Goal: Task Accomplishment & Management: Use online tool/utility

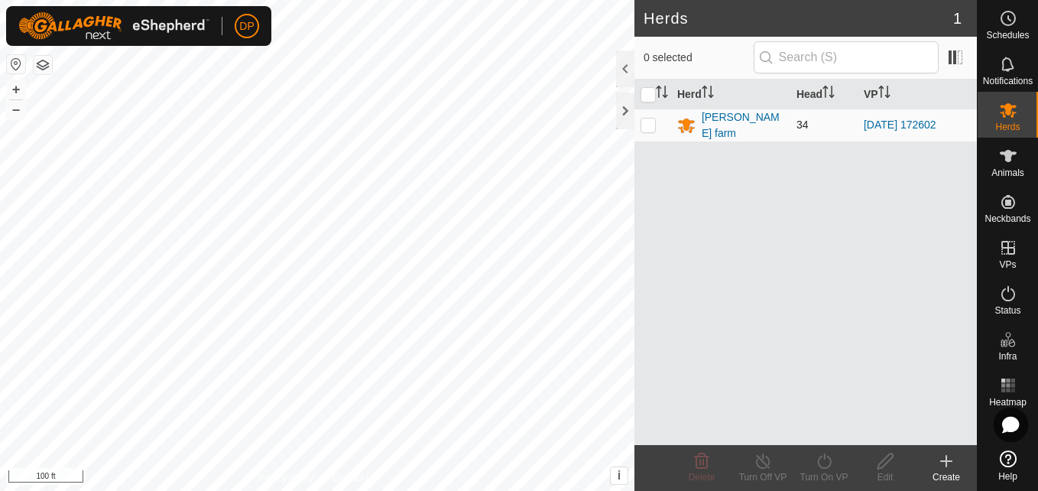
click at [646, 114] on td at bounding box center [652, 125] width 37 height 33
checkbox input "true"
click at [646, 113] on td at bounding box center [652, 125] width 37 height 33
checkbox input "false"
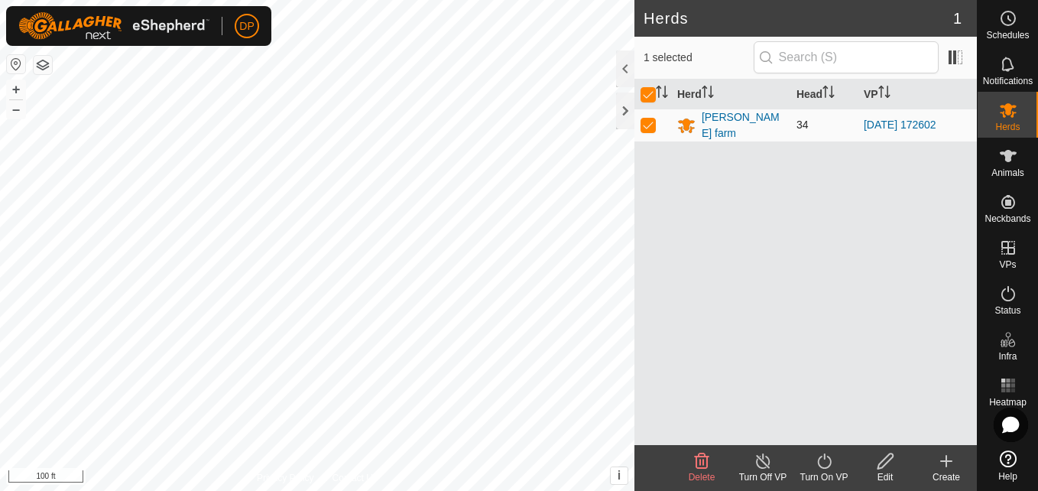
checkbox input "false"
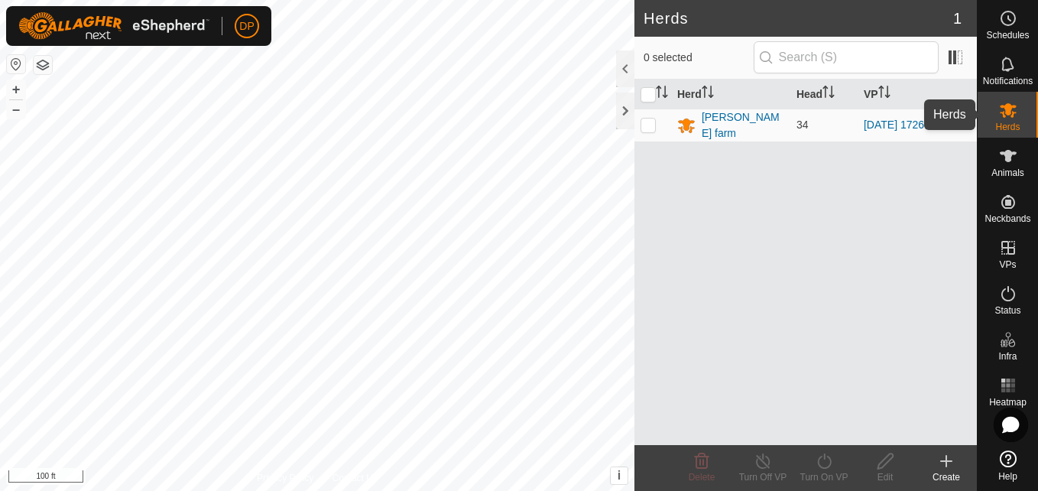
click at [1012, 109] on icon at bounding box center [1008, 110] width 18 height 18
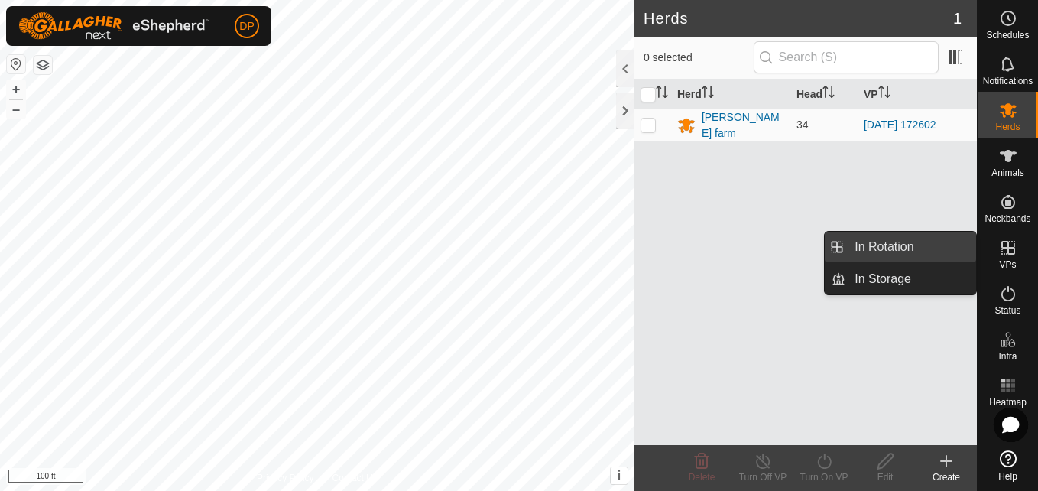
click at [951, 248] on link "In Rotation" at bounding box center [910, 247] width 131 height 31
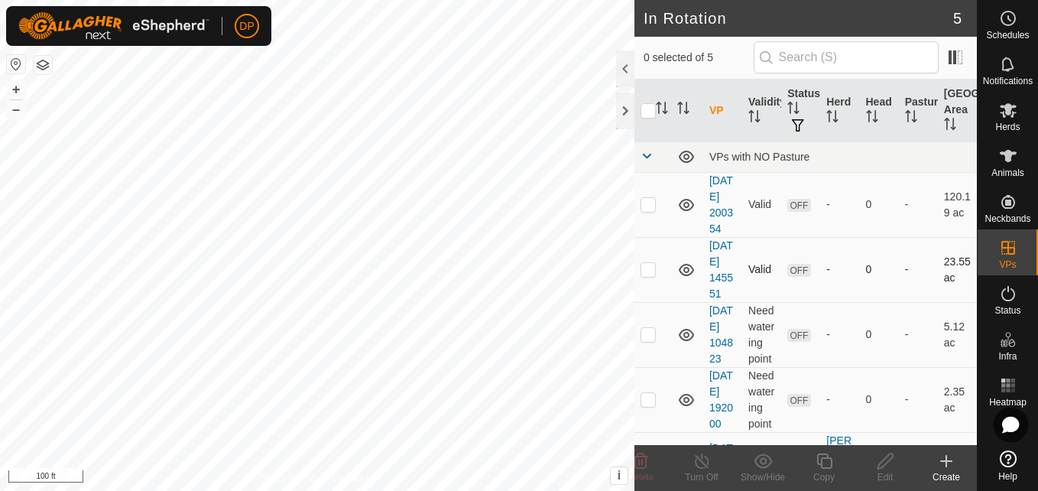
click at [645, 275] on p-checkbox at bounding box center [648, 269] width 15 height 12
checkbox input "true"
click at [621, 67] on div at bounding box center [625, 68] width 18 height 37
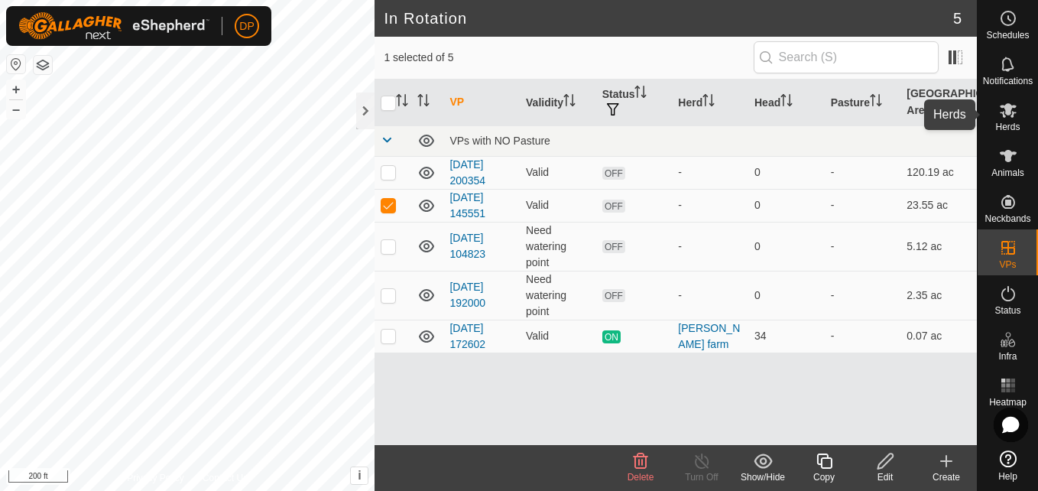
click at [1004, 109] on icon at bounding box center [1008, 110] width 18 height 18
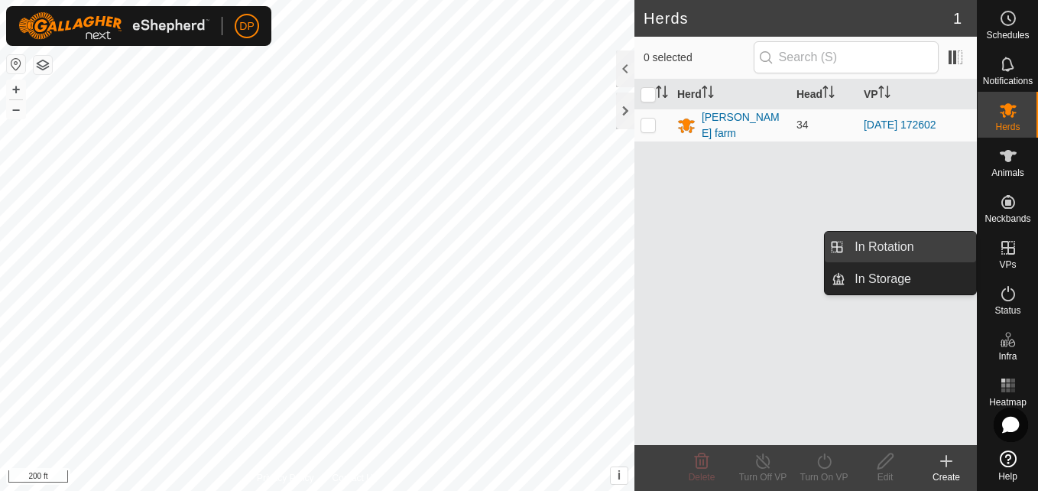
drag, startPoint x: 975, startPoint y: 242, endPoint x: 962, endPoint y: 245, distance: 13.9
click at [962, 245] on link "In Rotation" at bounding box center [910, 247] width 131 height 31
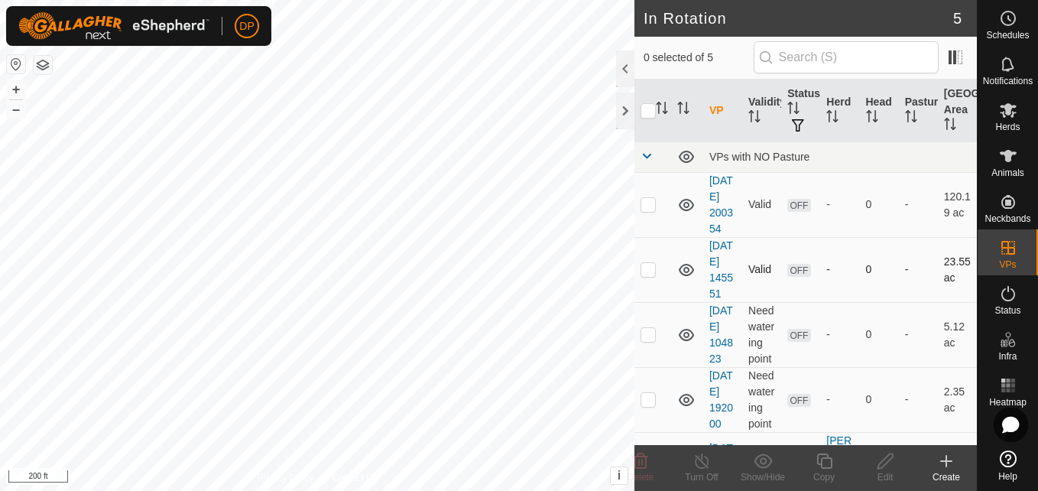
click at [650, 275] on p-checkbox at bounding box center [648, 269] width 15 height 12
checkbox input "true"
click at [1011, 118] on icon at bounding box center [1008, 110] width 18 height 18
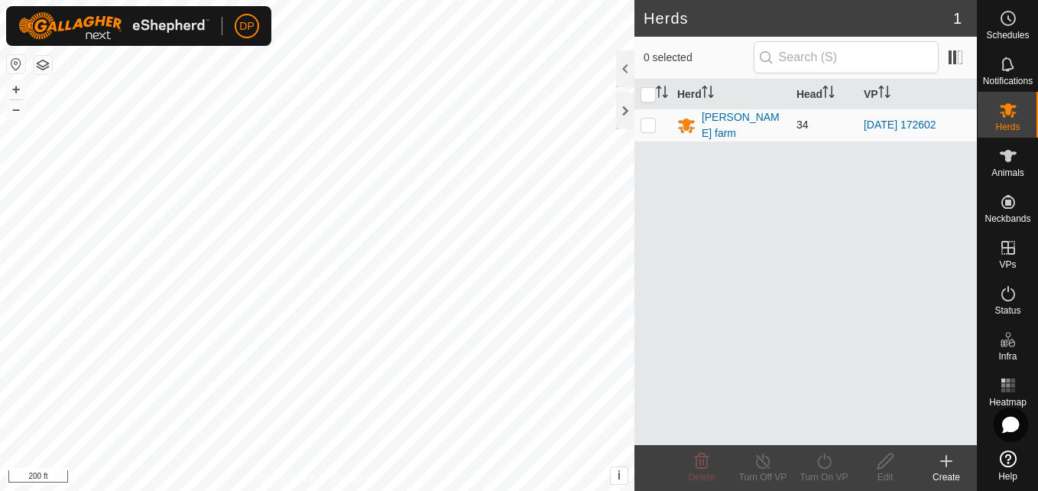
click at [647, 123] on p-checkbox at bounding box center [648, 124] width 15 height 12
checkbox input "true"
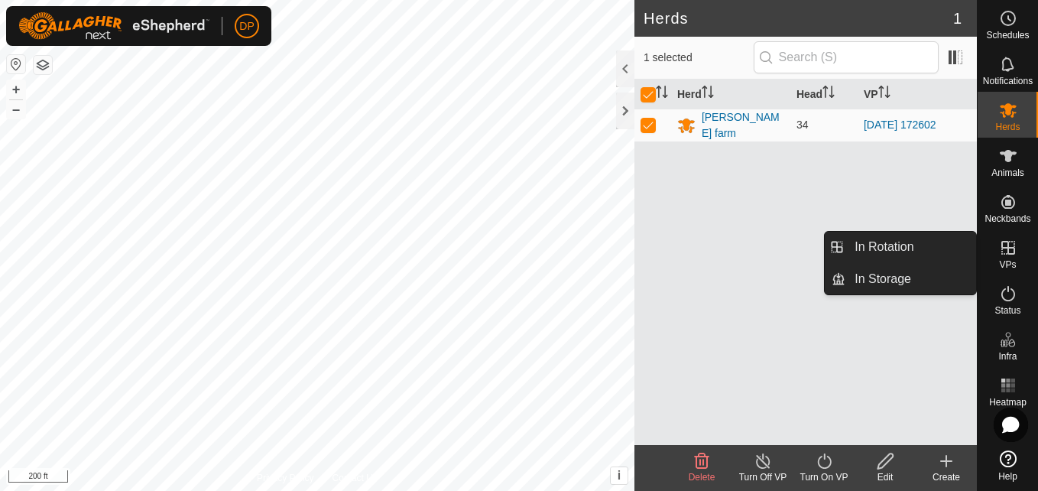
click at [1001, 244] on icon at bounding box center [1008, 248] width 14 height 14
click at [954, 240] on link "In Rotation" at bounding box center [910, 247] width 131 height 31
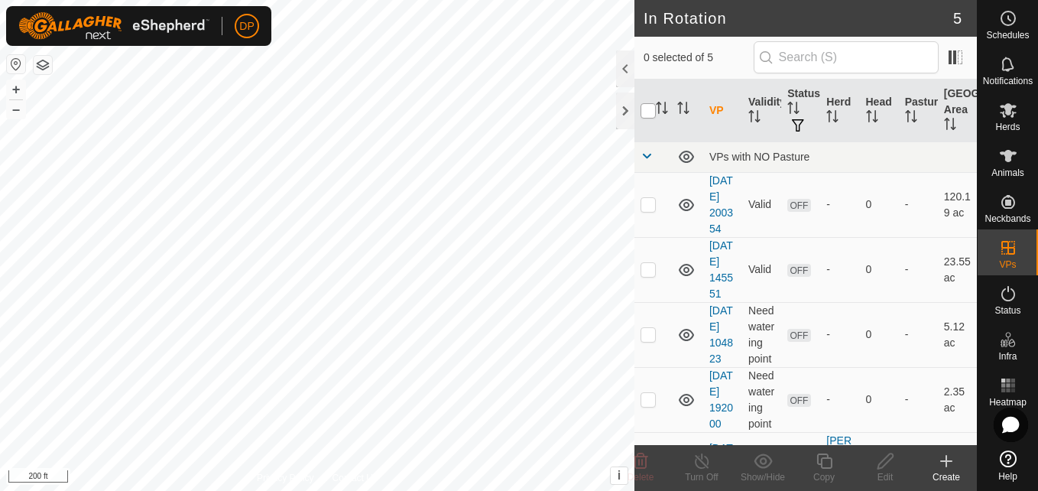
click at [650, 112] on input "checkbox" at bounding box center [648, 110] width 15 height 15
checkbox input "true"
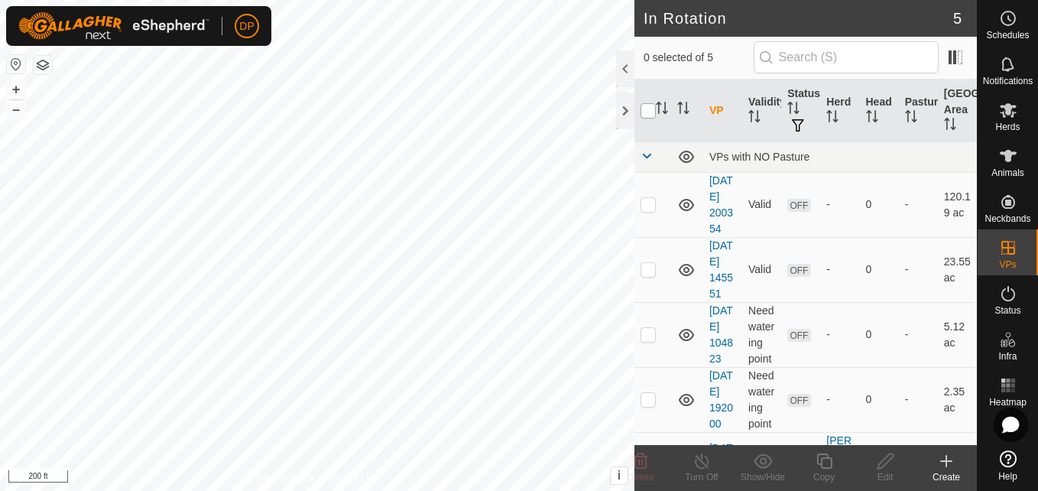
checkbox input "true"
click at [650, 112] on input "checkbox" at bounding box center [648, 110] width 15 height 15
checkbox input "false"
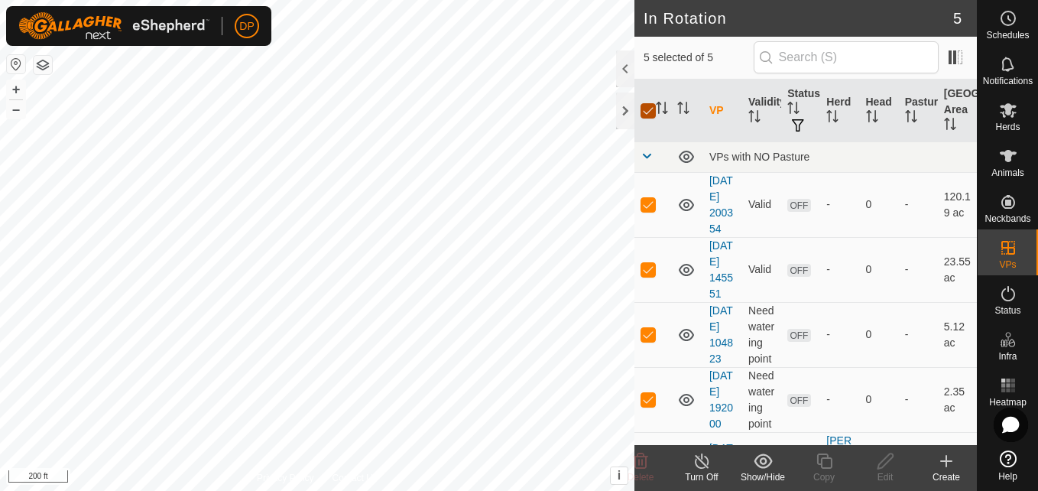
checkbox input "false"
click at [650, 112] on input "checkbox" at bounding box center [648, 110] width 15 height 15
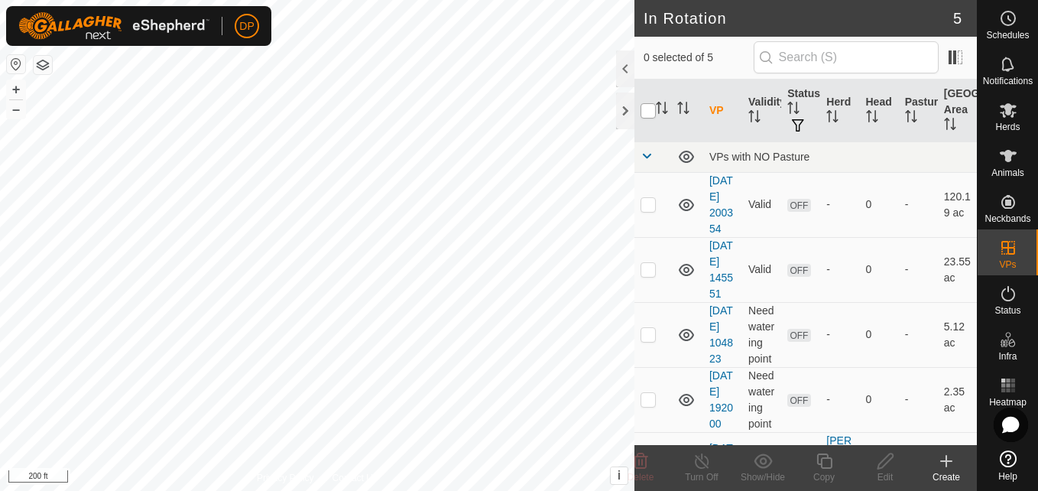
checkbox input "true"
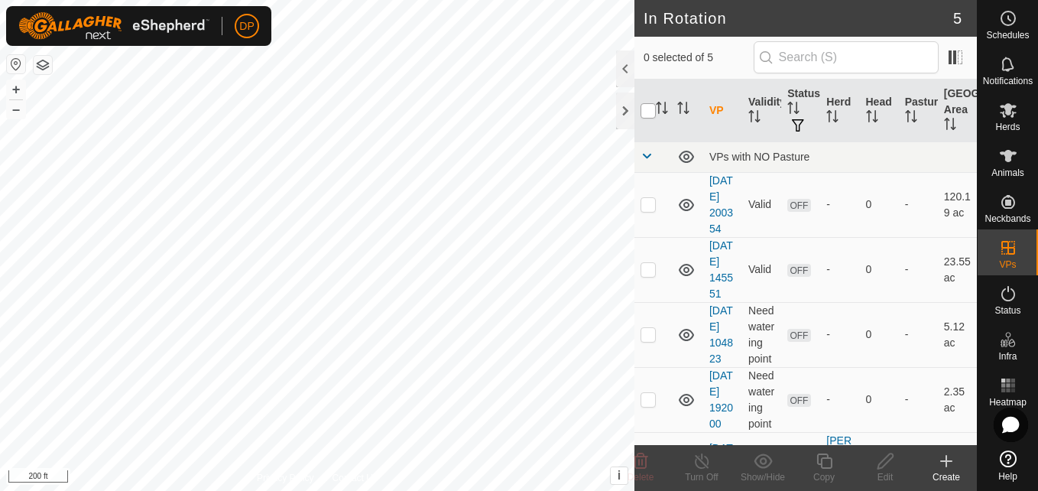
checkbox input "true"
click at [650, 112] on input "checkbox" at bounding box center [648, 110] width 15 height 15
checkbox input "false"
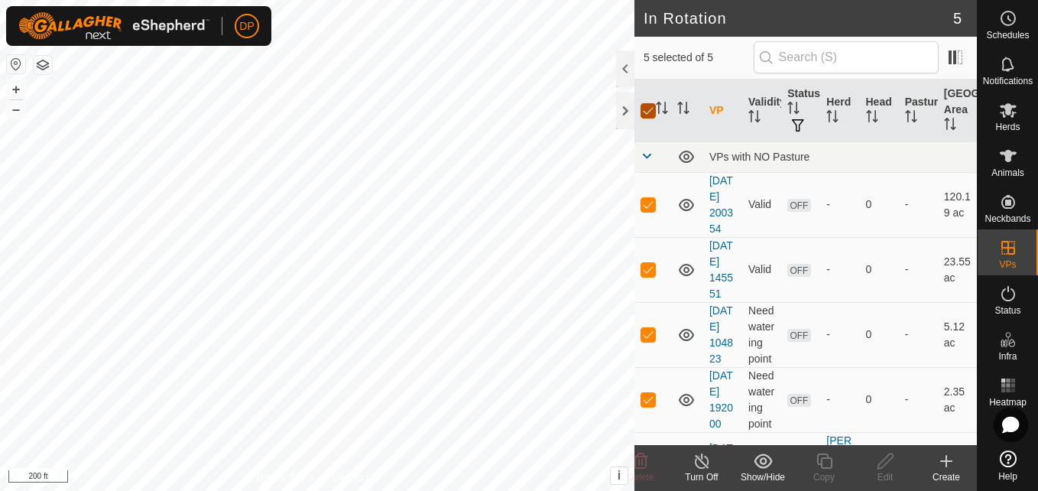
checkbox input "false"
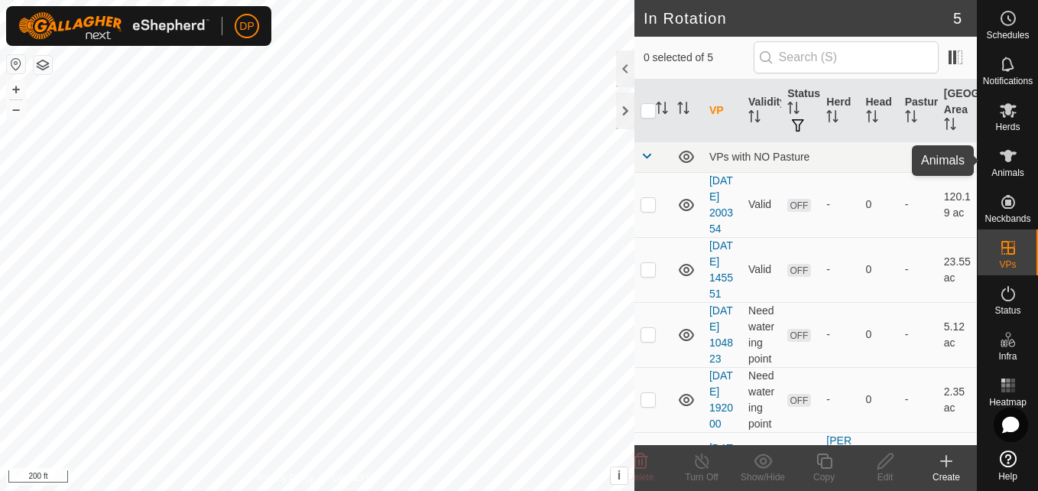
click at [1007, 157] on icon at bounding box center [1008, 156] width 17 height 12
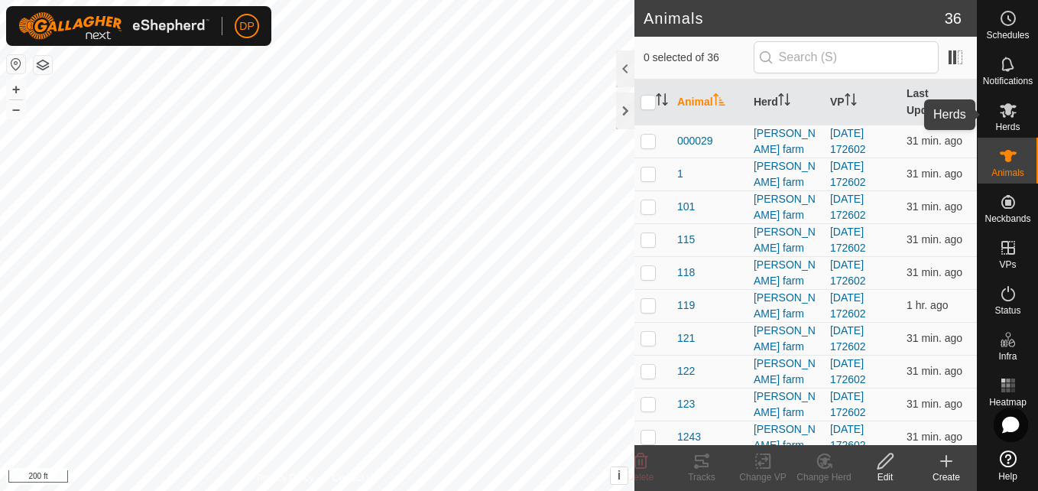
click at [1004, 115] on icon at bounding box center [1008, 110] width 17 height 15
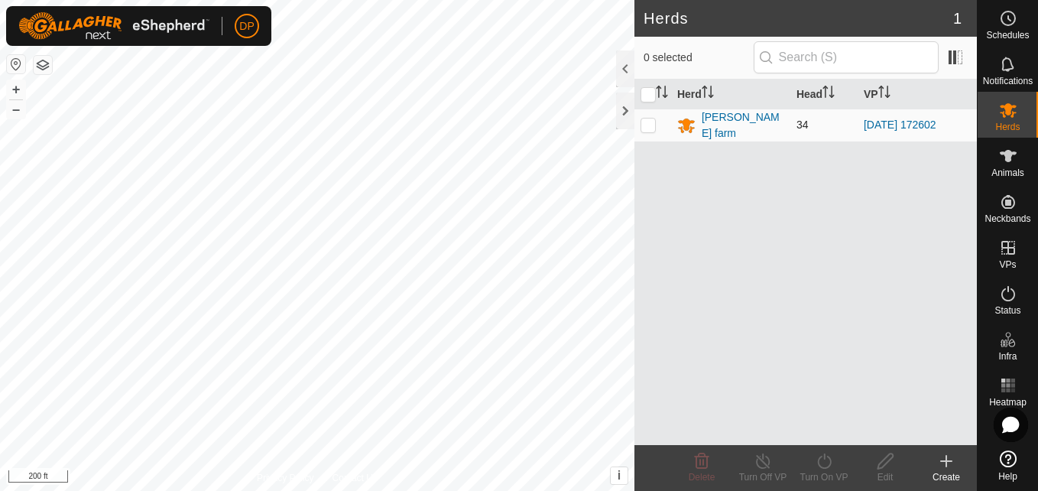
click at [647, 127] on p-checkbox at bounding box center [648, 124] width 15 height 12
checkbox input "true"
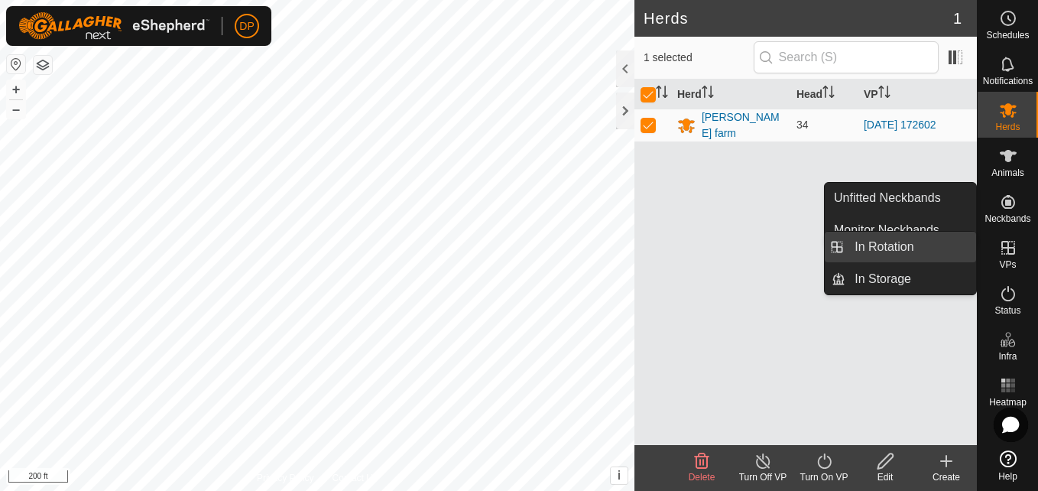
click at [948, 248] on link "In Rotation" at bounding box center [910, 247] width 131 height 31
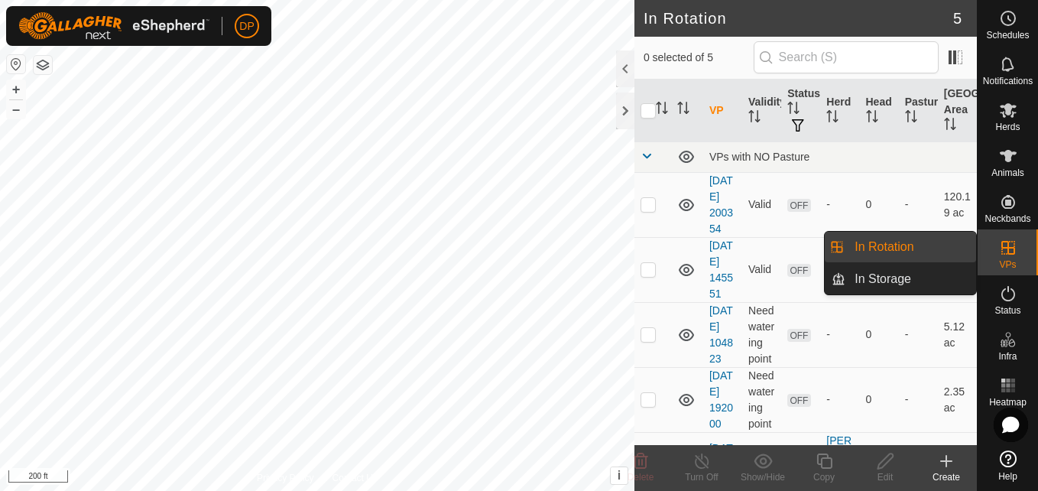
click at [1009, 242] on icon at bounding box center [1008, 248] width 14 height 14
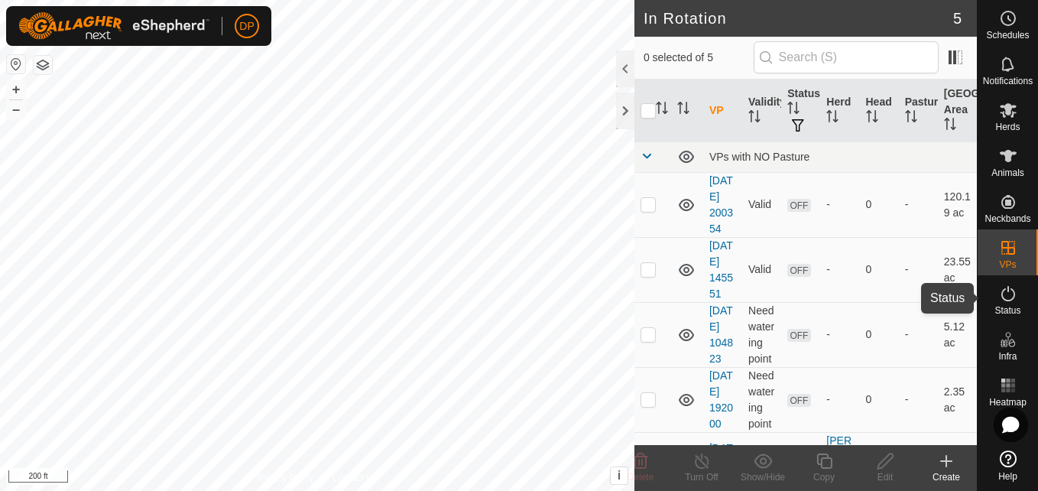
click at [1014, 294] on icon at bounding box center [1008, 293] width 14 height 15
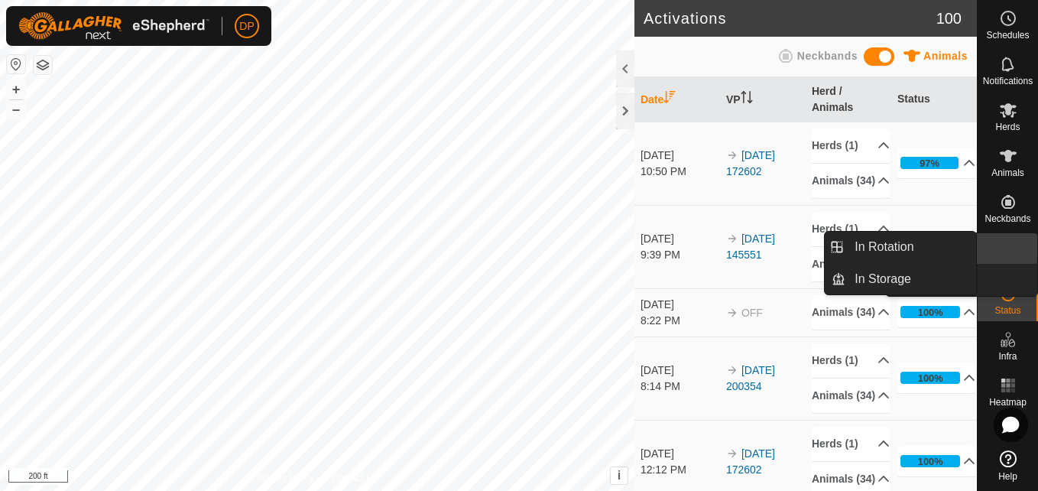
click at [1004, 255] on icon at bounding box center [1008, 247] width 18 height 18
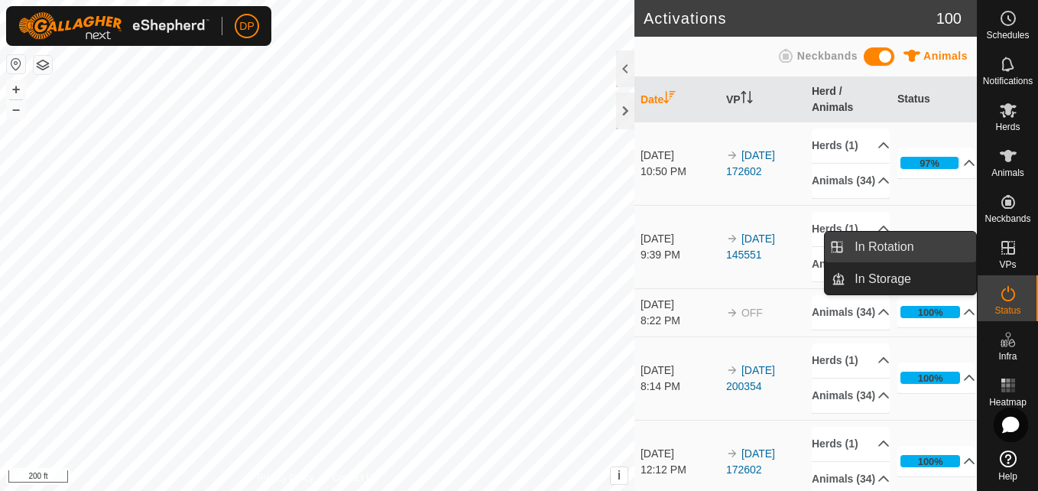
click at [929, 247] on link "In Rotation" at bounding box center [910, 247] width 131 height 31
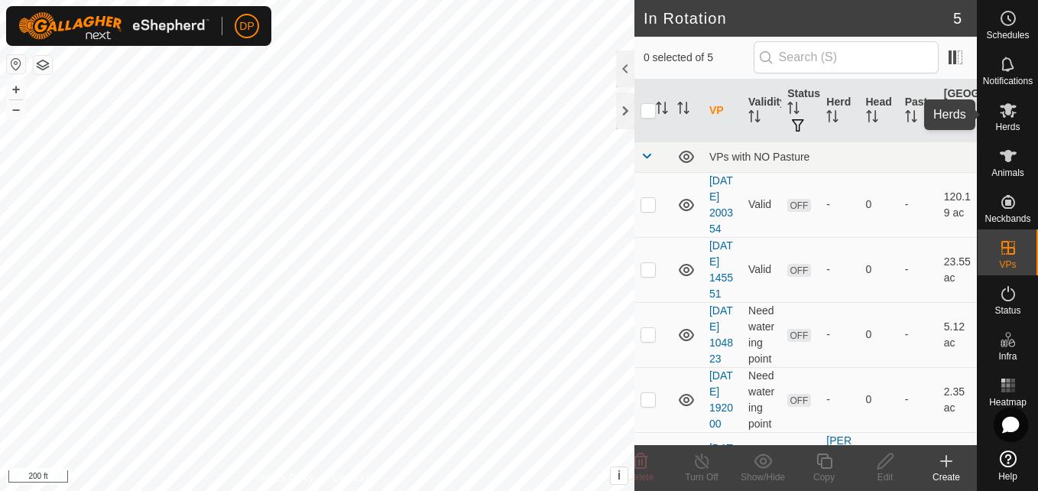
click at [1006, 124] on span "Herds" at bounding box center [1007, 126] width 24 height 9
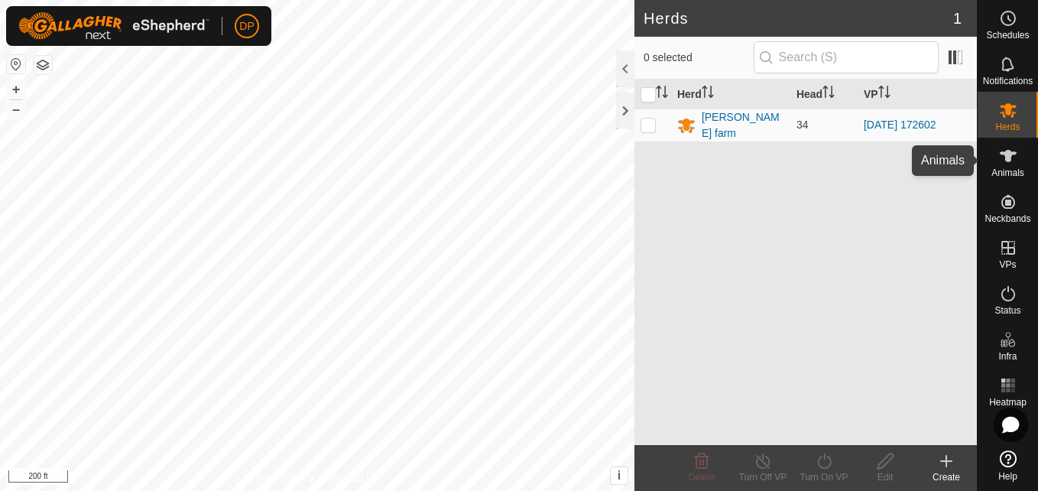
click at [1014, 162] on icon at bounding box center [1008, 156] width 18 height 18
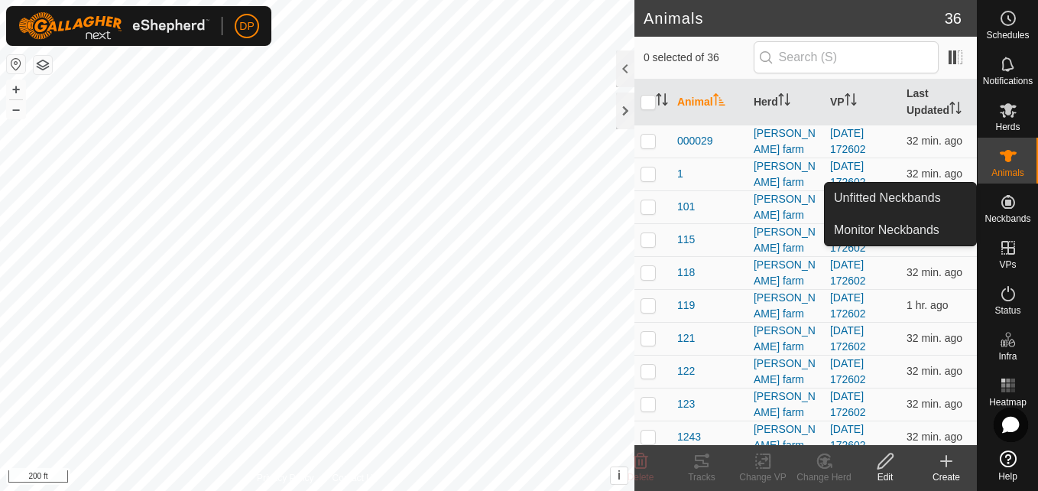
click at [1008, 200] on icon at bounding box center [1008, 202] width 14 height 14
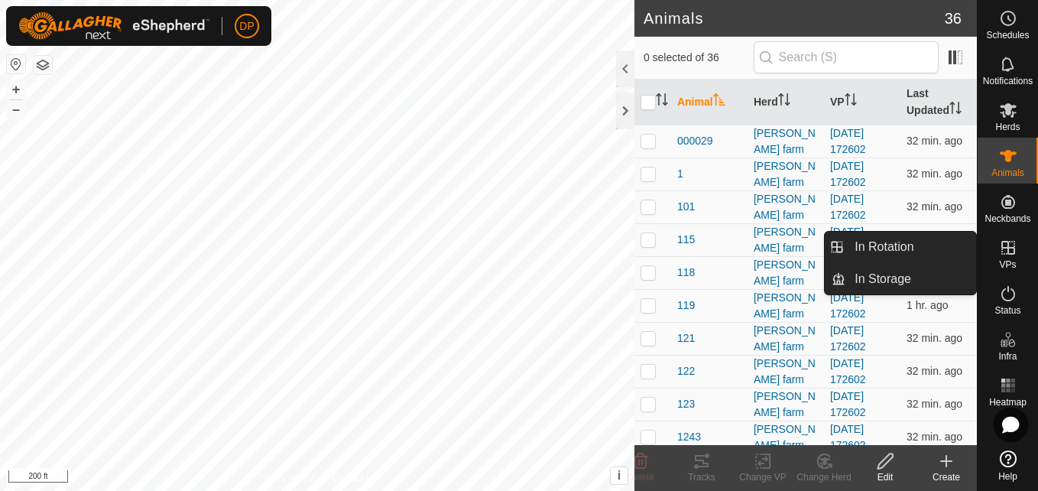
click at [1010, 248] on icon at bounding box center [1008, 248] width 14 height 14
click at [924, 248] on link "In Rotation" at bounding box center [910, 247] width 131 height 31
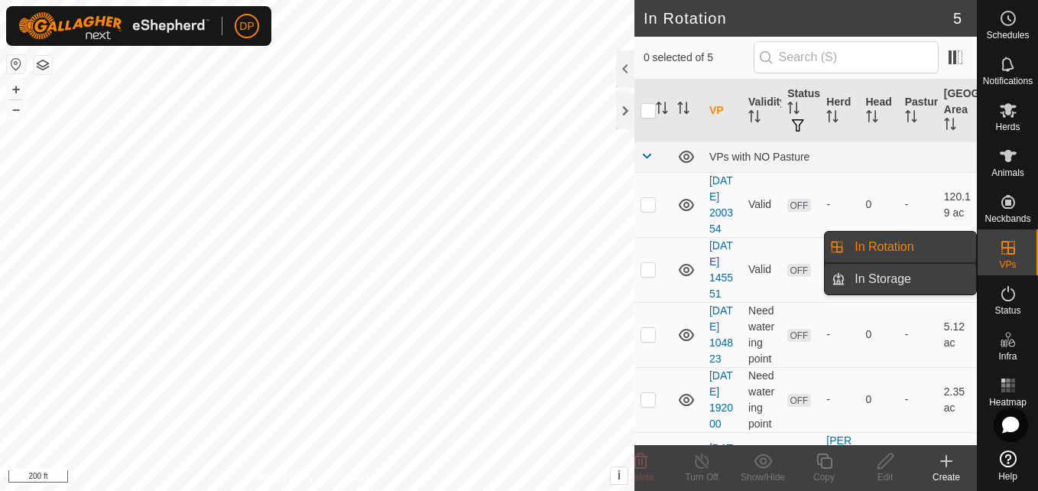
click at [916, 277] on link "In Storage" at bounding box center [910, 279] width 131 height 31
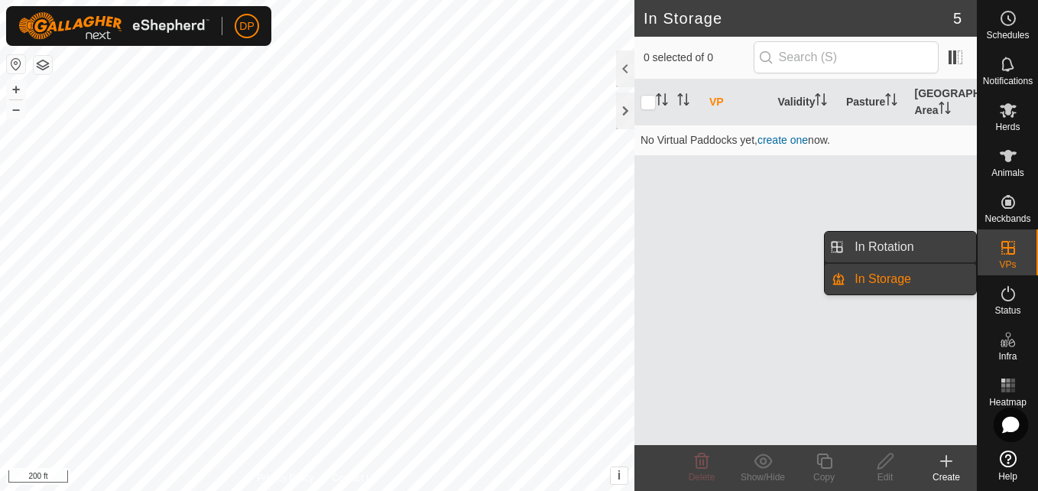
click at [904, 247] on link "In Rotation" at bounding box center [910, 247] width 131 height 31
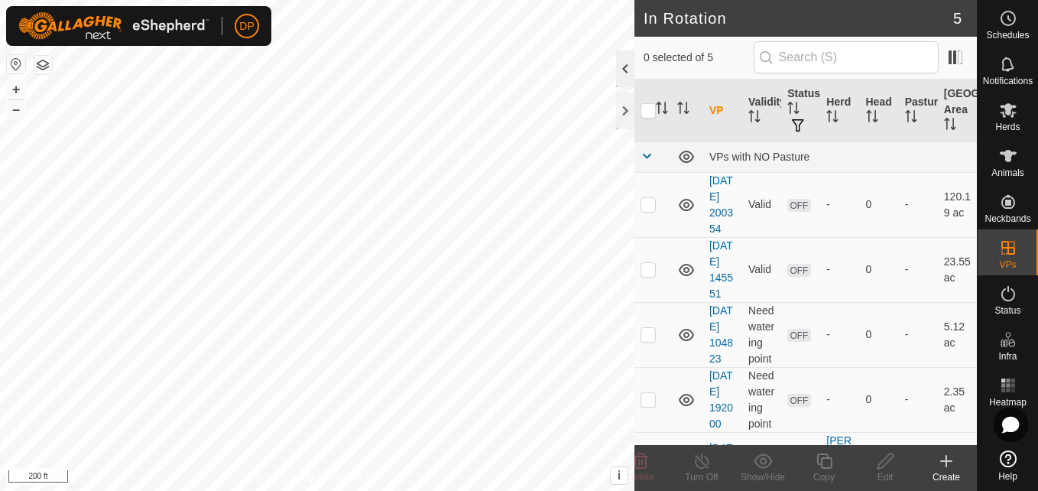
click at [625, 63] on div at bounding box center [625, 68] width 18 height 37
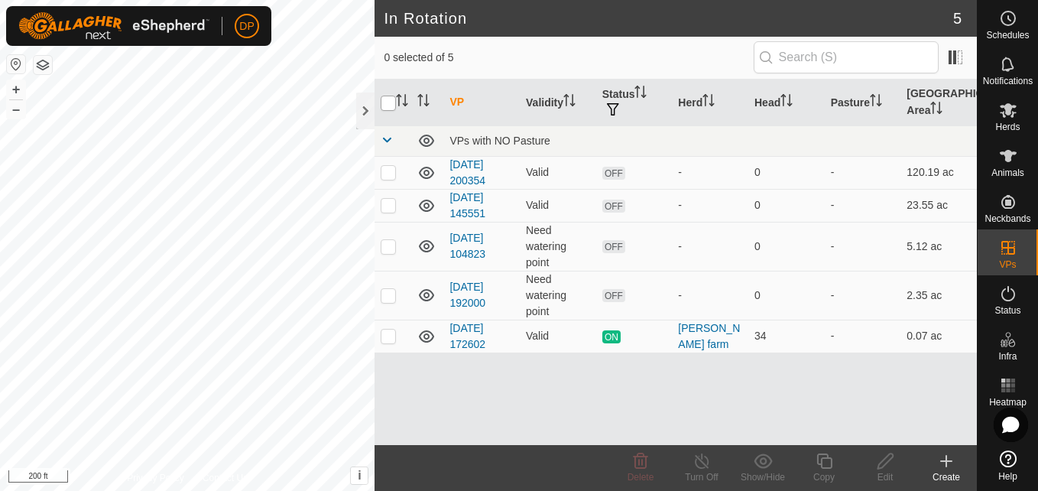
click at [388, 102] on input "checkbox" at bounding box center [388, 103] width 15 height 15
checkbox input "true"
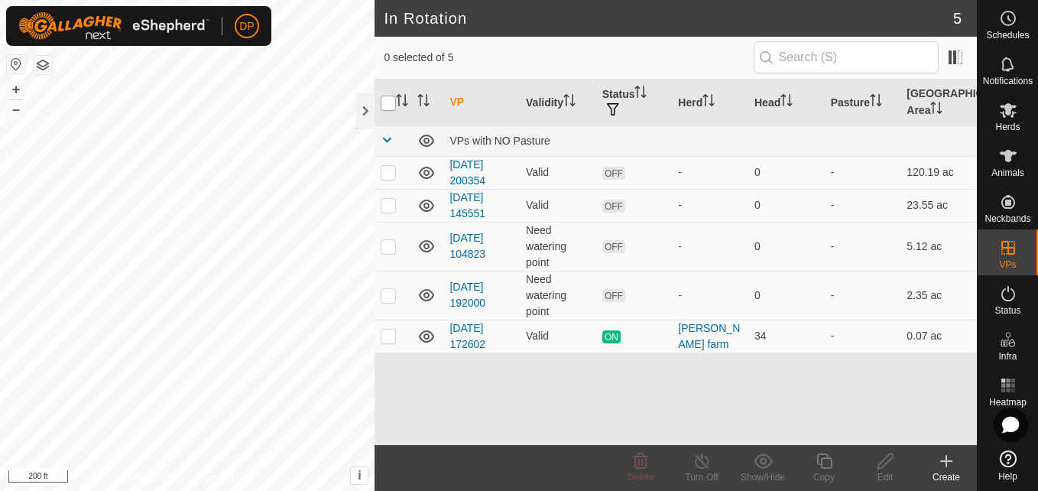
checkbox input "true"
click at [386, 102] on input "checkbox" at bounding box center [388, 103] width 15 height 15
checkbox input "false"
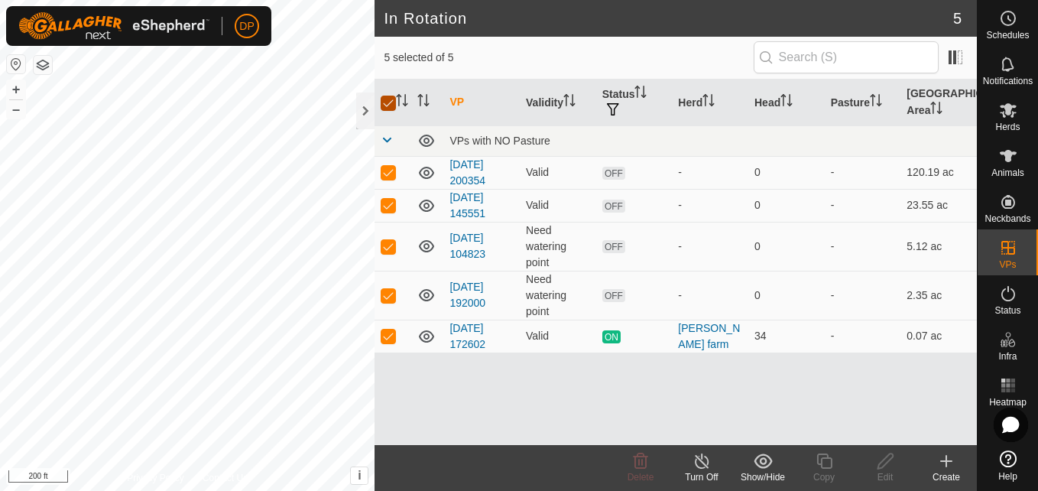
checkbox input "false"
click at [388, 204] on p-checkbox at bounding box center [388, 205] width 15 height 12
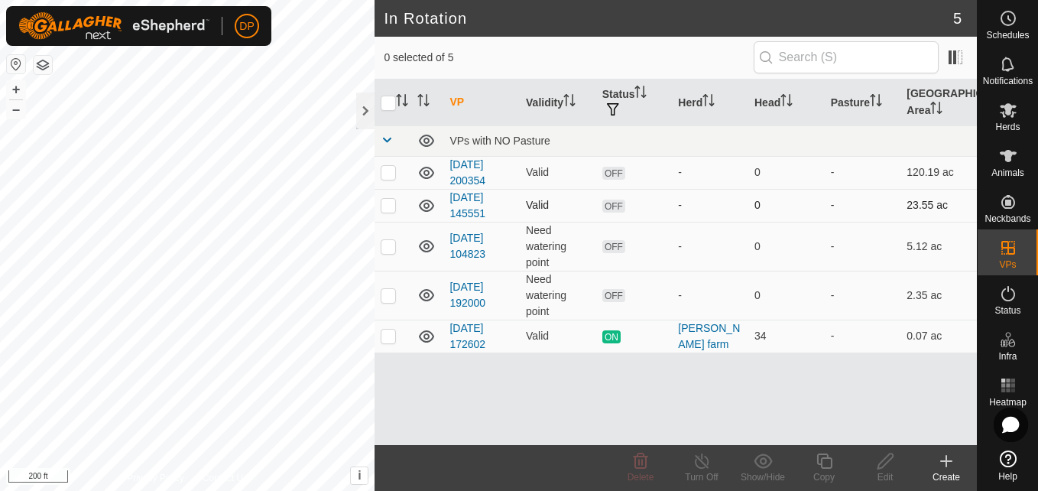
checkbox input "true"
click at [1012, 151] on icon at bounding box center [1008, 156] width 18 height 18
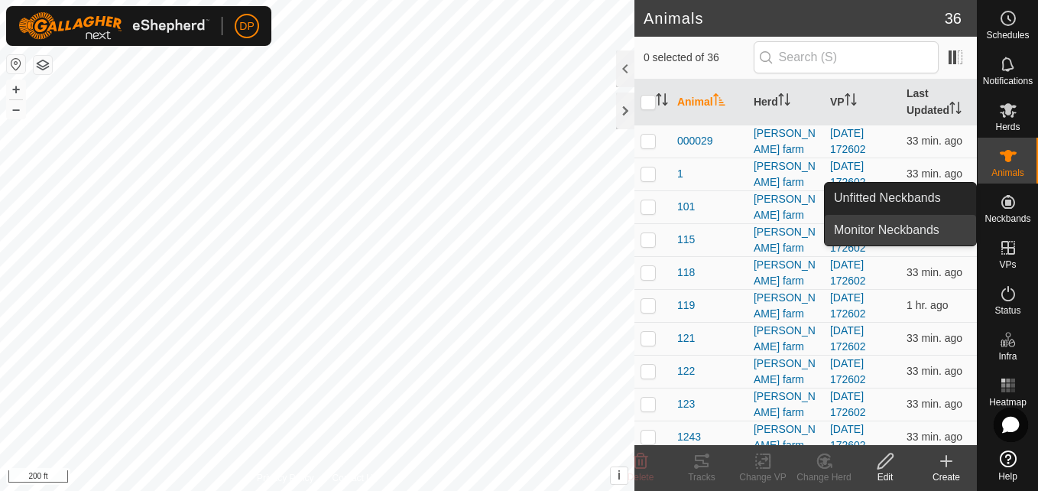
click at [940, 234] on link "Monitor Neckbands" at bounding box center [900, 230] width 151 height 31
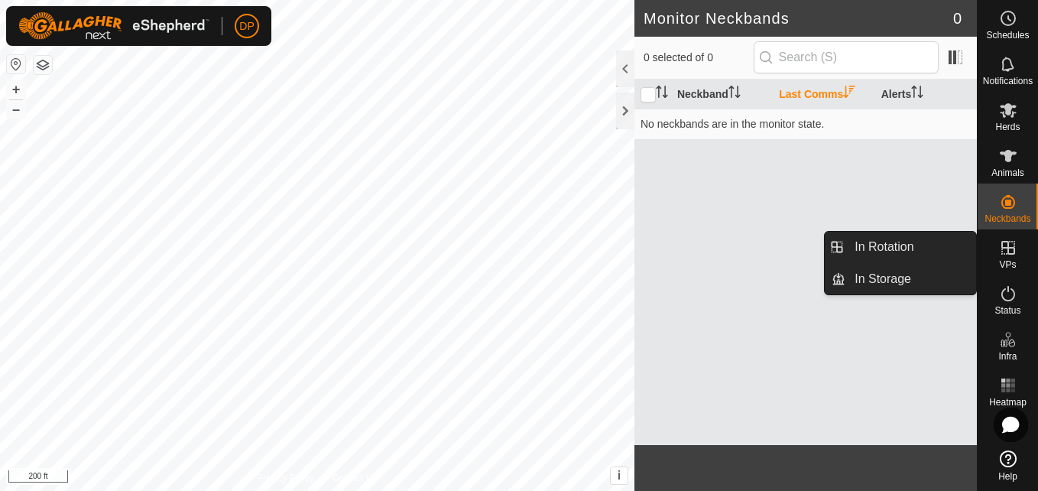
click at [1011, 249] on icon at bounding box center [1008, 247] width 18 height 18
click at [947, 247] on link "In Rotation" at bounding box center [910, 247] width 131 height 31
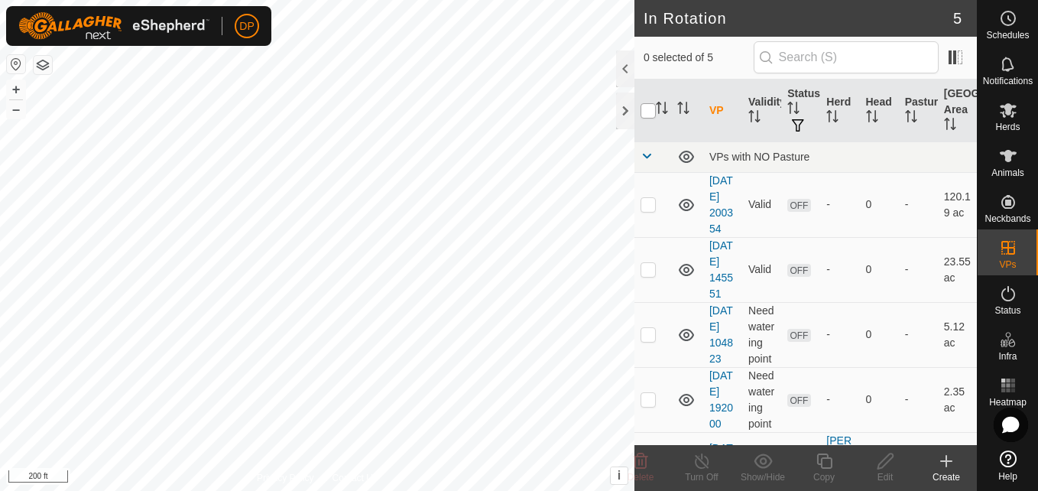
click at [647, 109] on input "checkbox" at bounding box center [648, 110] width 15 height 15
checkbox input "true"
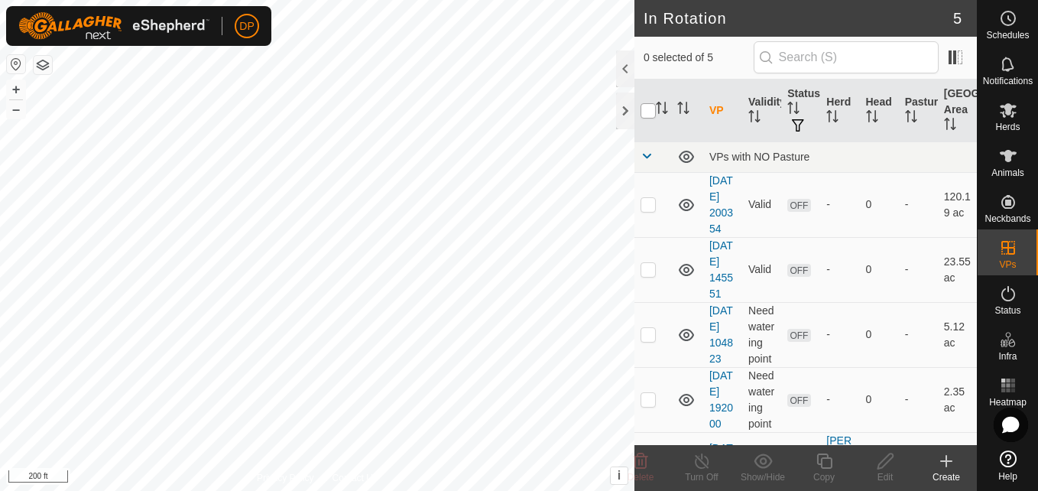
checkbox input "true"
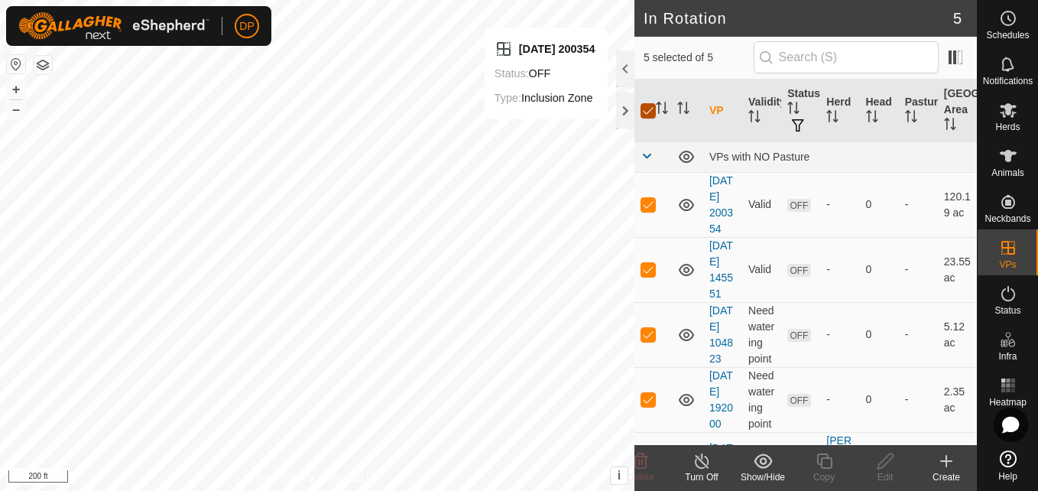
click at [644, 108] on input "checkbox" at bounding box center [648, 110] width 15 height 15
checkbox input "false"
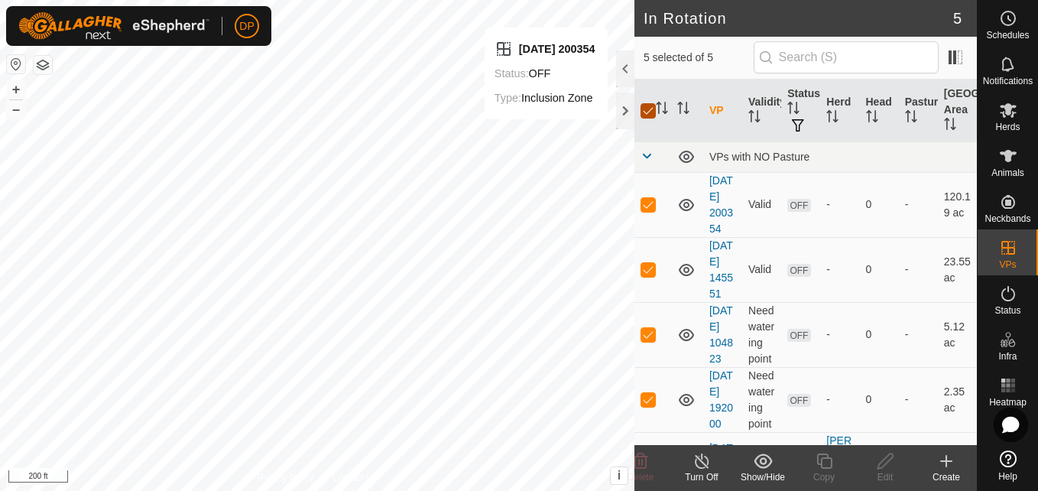
checkbox input "false"
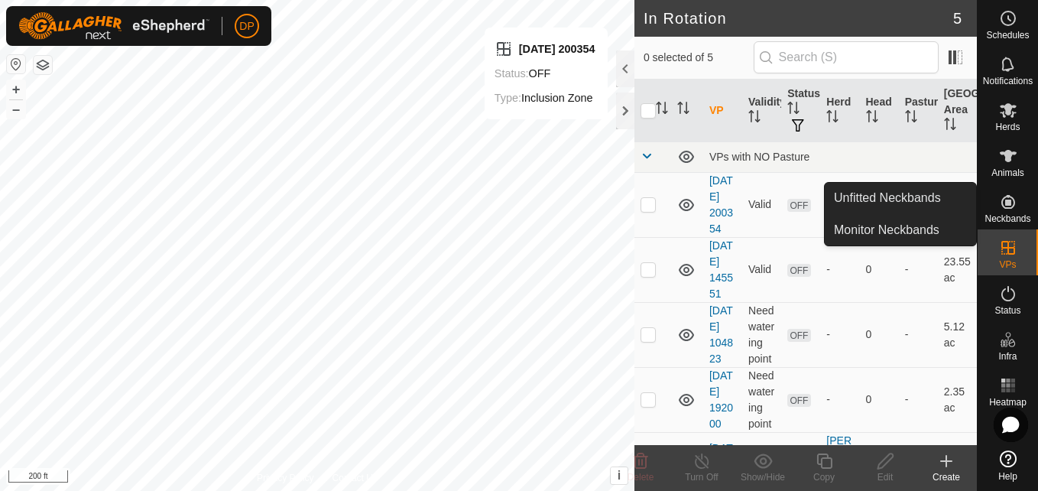
click at [1016, 211] on es-neckbands-svg-icon at bounding box center [1008, 202] width 28 height 24
click at [935, 222] on link "Monitor Neckbands" at bounding box center [900, 230] width 151 height 31
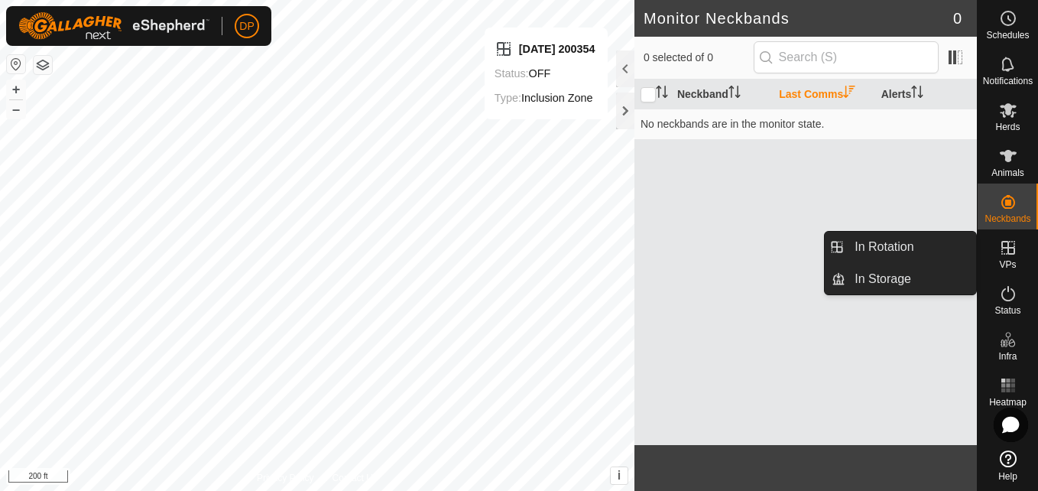
click at [1001, 255] on icon at bounding box center [1008, 247] width 18 height 18
click at [942, 245] on link "In Rotation" at bounding box center [910, 247] width 131 height 31
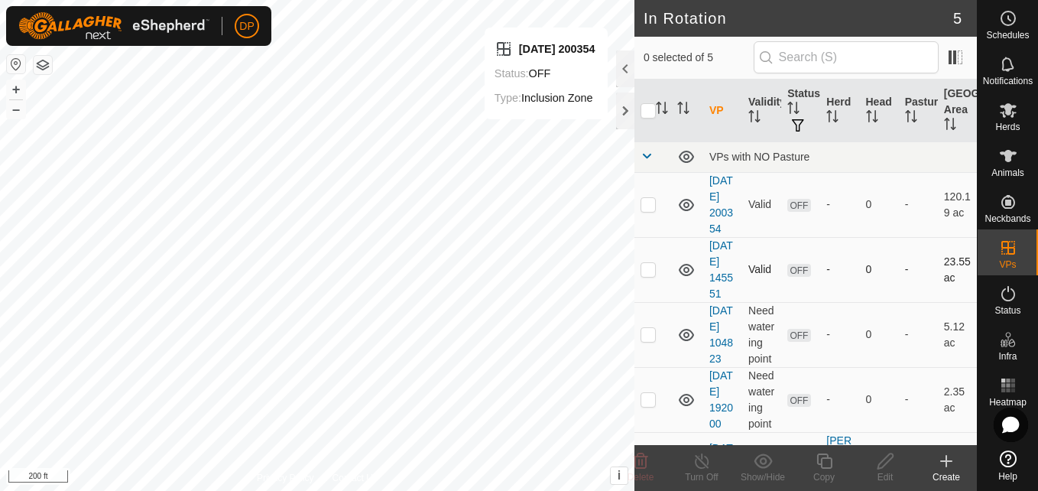
click at [647, 275] on p-checkbox at bounding box center [648, 269] width 15 height 12
checkbox input "true"
click at [688, 276] on icon at bounding box center [686, 270] width 15 height 12
click at [688, 279] on icon at bounding box center [686, 270] width 18 height 18
click at [619, 67] on div at bounding box center [625, 68] width 18 height 37
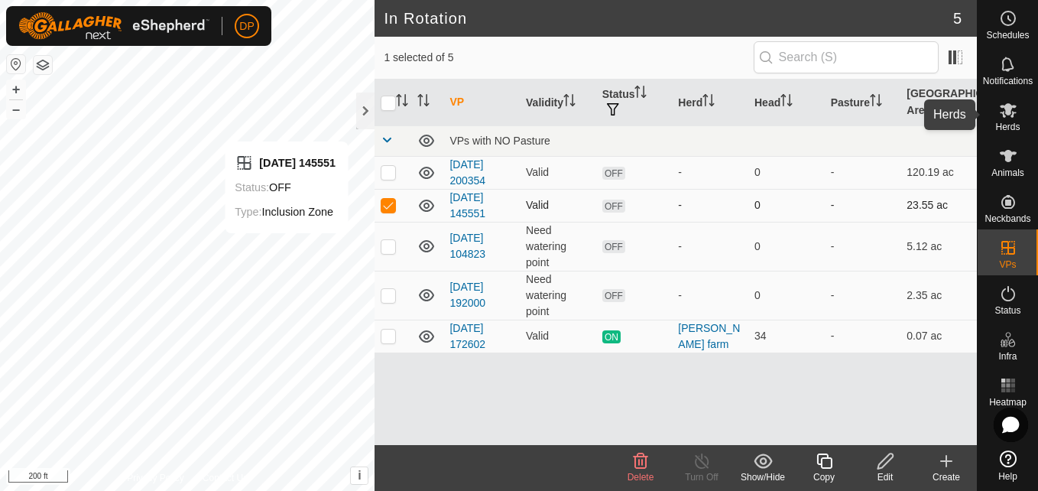
click at [1004, 113] on icon at bounding box center [1008, 110] width 17 height 15
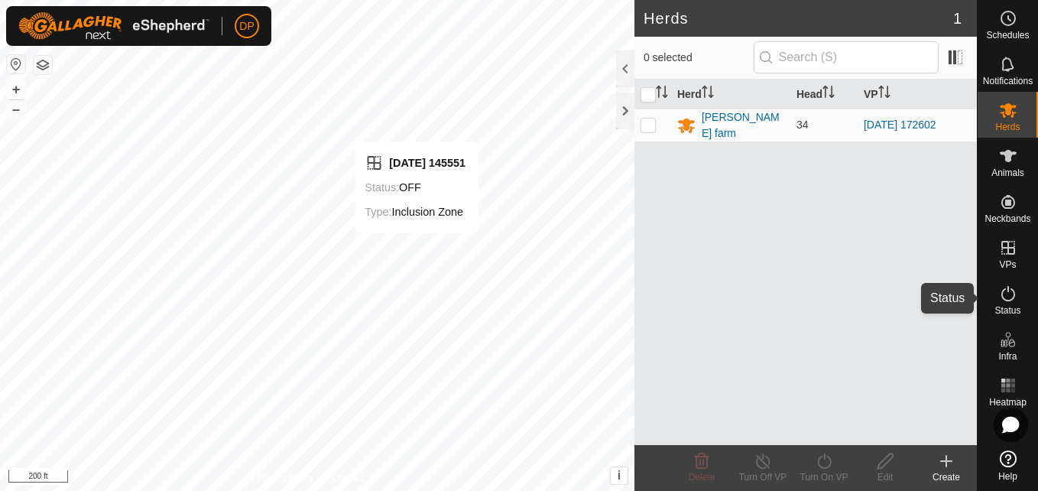
click at [1006, 287] on icon at bounding box center [1008, 293] width 18 height 18
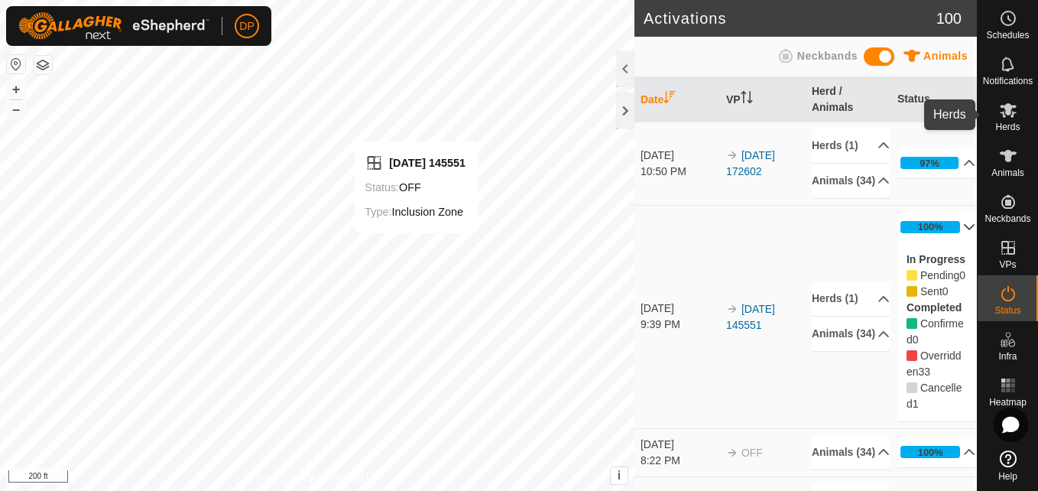
click at [1004, 107] on icon at bounding box center [1008, 110] width 17 height 15
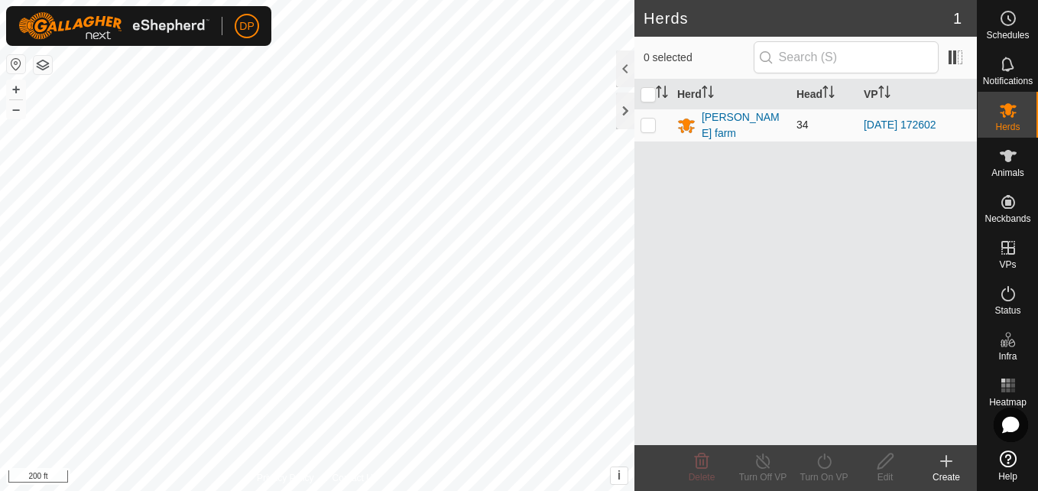
click at [644, 127] on p-checkbox at bounding box center [648, 124] width 15 height 12
checkbox input "true"
click at [822, 459] on icon at bounding box center [824, 461] width 19 height 18
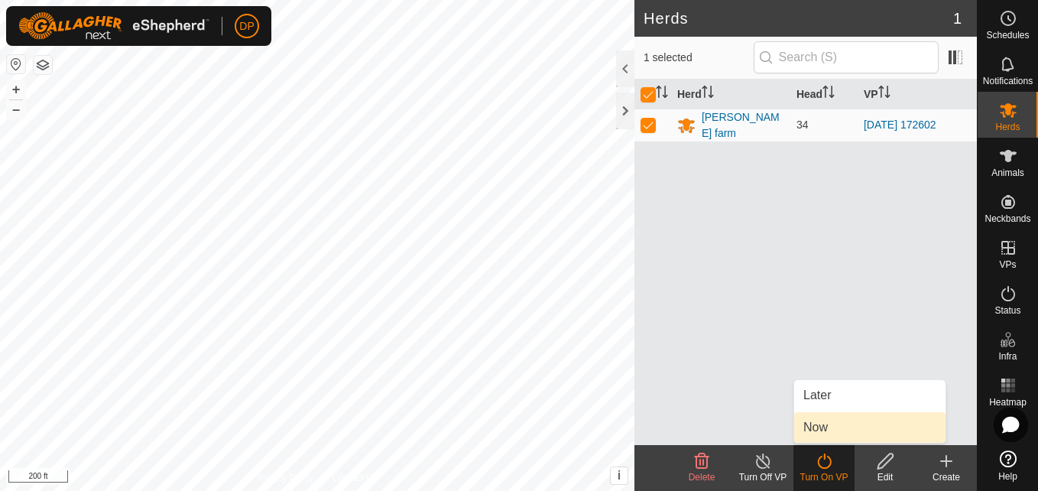
click at [809, 431] on link "Now" at bounding box center [869, 427] width 151 height 31
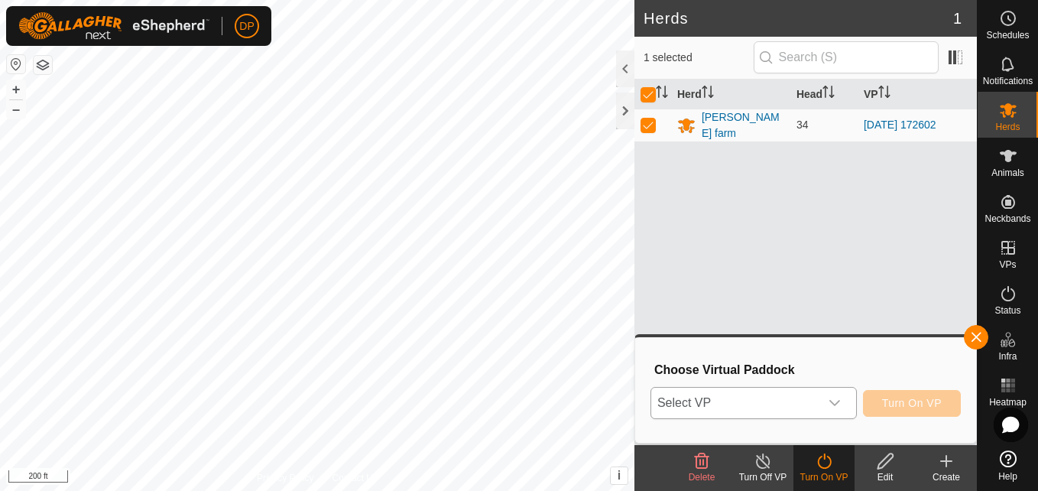
click at [835, 403] on icon "dropdown trigger" at bounding box center [834, 403] width 11 height 6
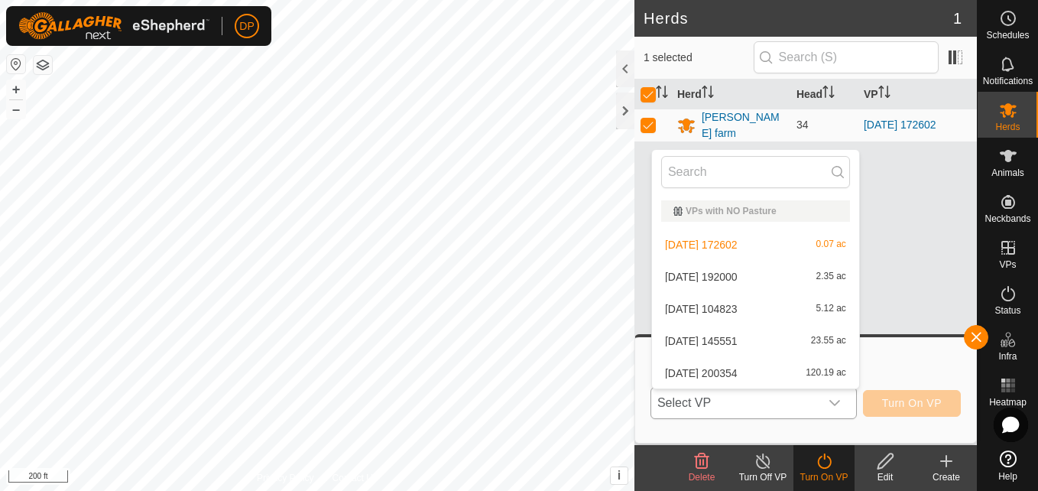
click at [718, 340] on li "[DATE] 145551 23.55 ac" at bounding box center [755, 341] width 207 height 31
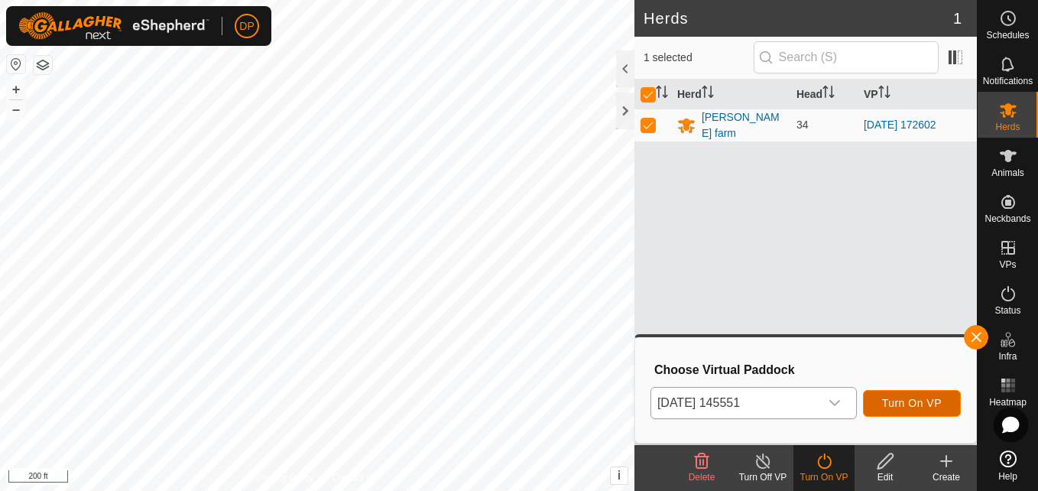
click at [884, 397] on span "Turn On VP" at bounding box center [912, 403] width 60 height 12
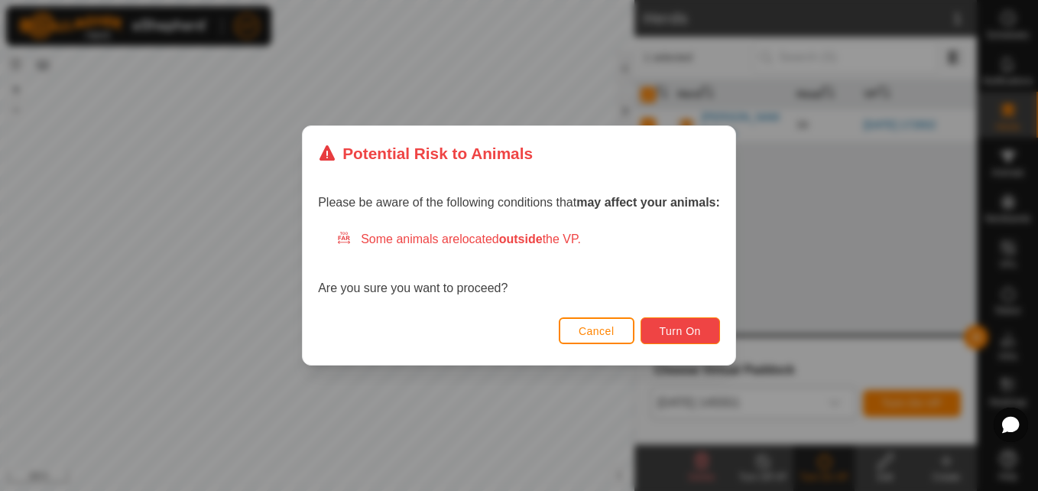
click at [674, 326] on span "Turn On" at bounding box center [680, 331] width 41 height 12
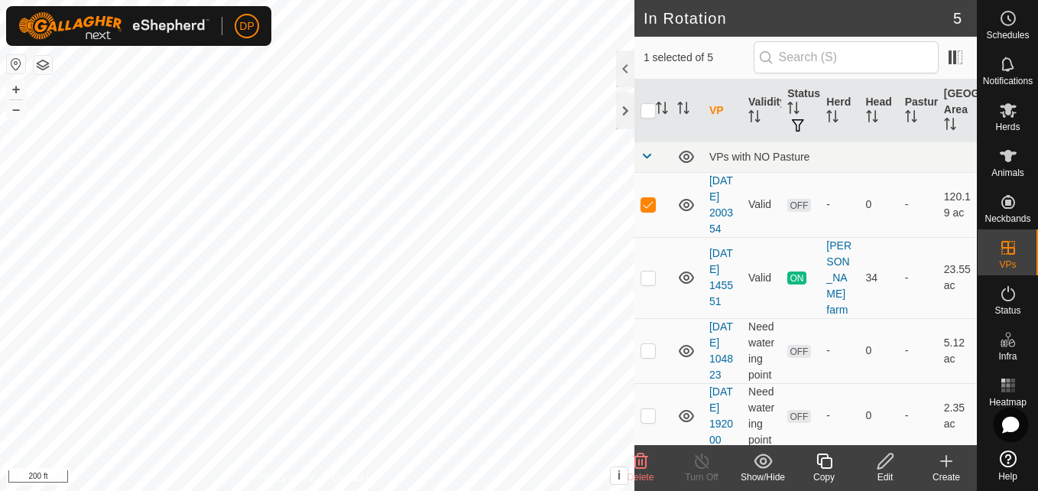
checkbox input "false"
checkbox input "true"
checkbox input "false"
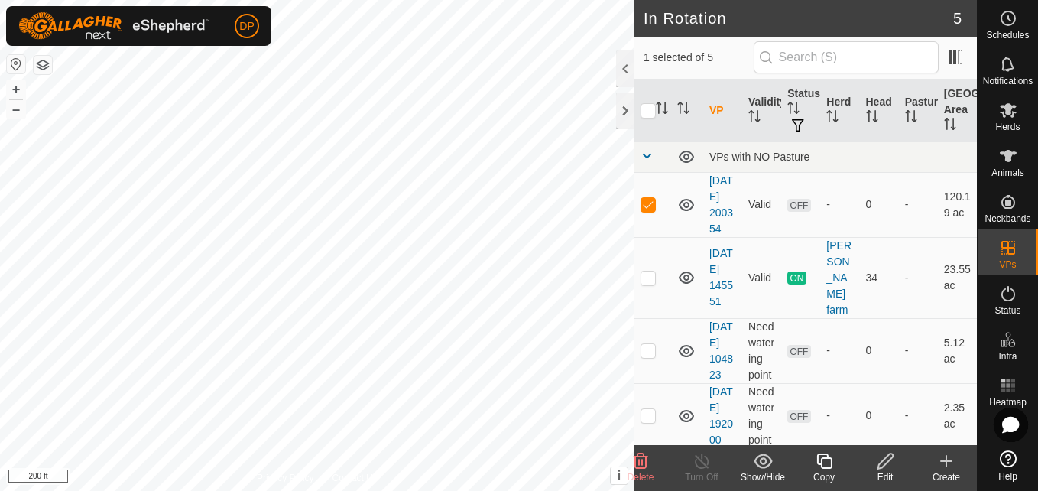
checkbox input "true"
checkbox input "false"
click at [619, 107] on div at bounding box center [625, 110] width 18 height 37
